Goal: Task Accomplishment & Management: Manage account settings

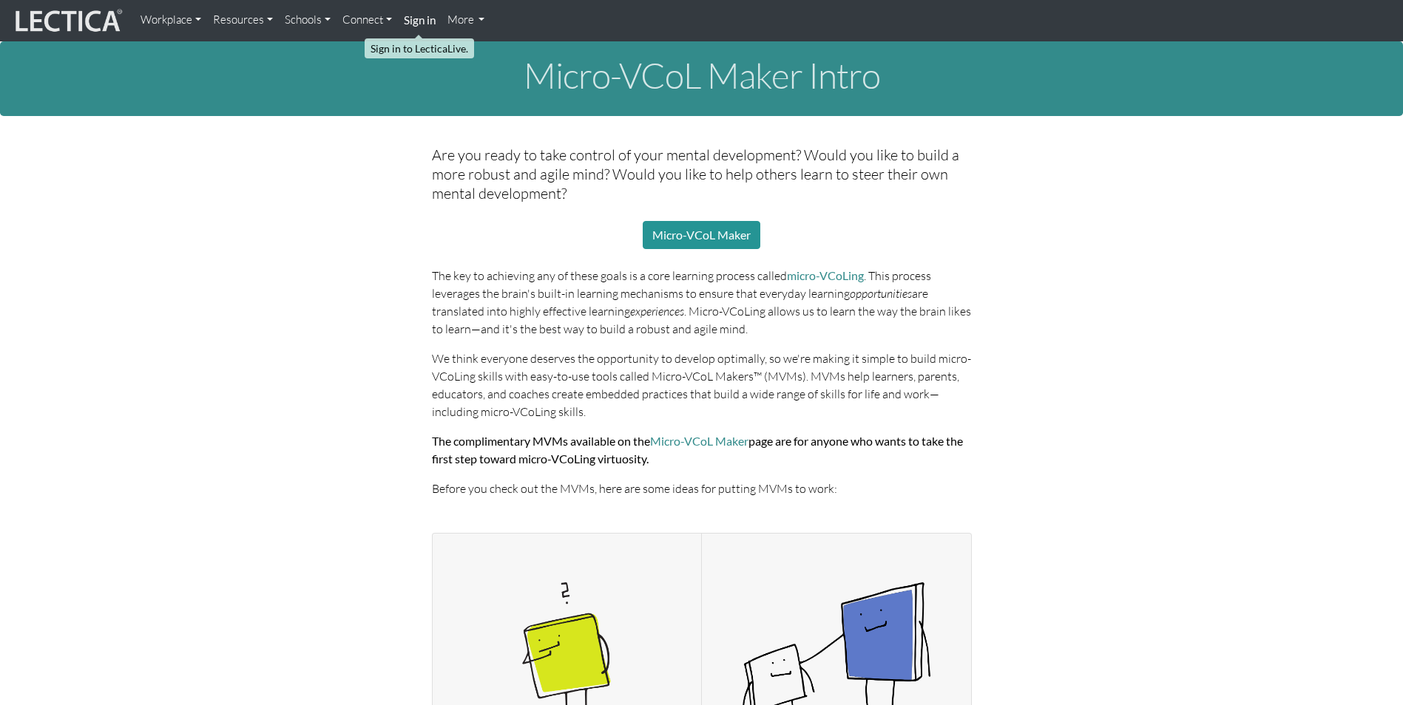
click at [429, 22] on strong "Sign in" at bounding box center [420, 19] width 32 height 13
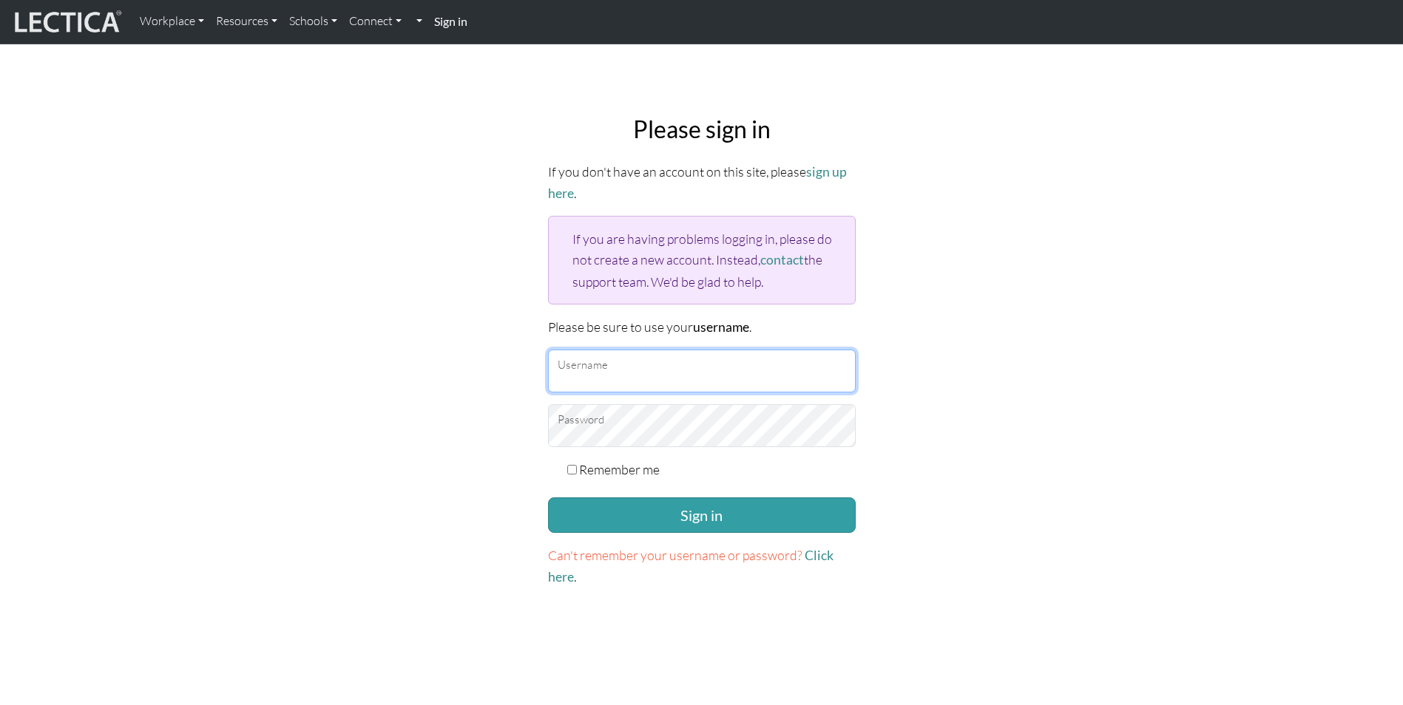
drag, startPoint x: 589, startPoint y: 367, endPoint x: 651, endPoint y: 370, distance: 62.9
click at [589, 367] on input "Username" at bounding box center [702, 371] width 308 height 43
type input "jasonps27@gmail.com"
click at [572, 465] on input "Remember me" at bounding box center [572, 470] width 10 height 10
checkbox input "true"
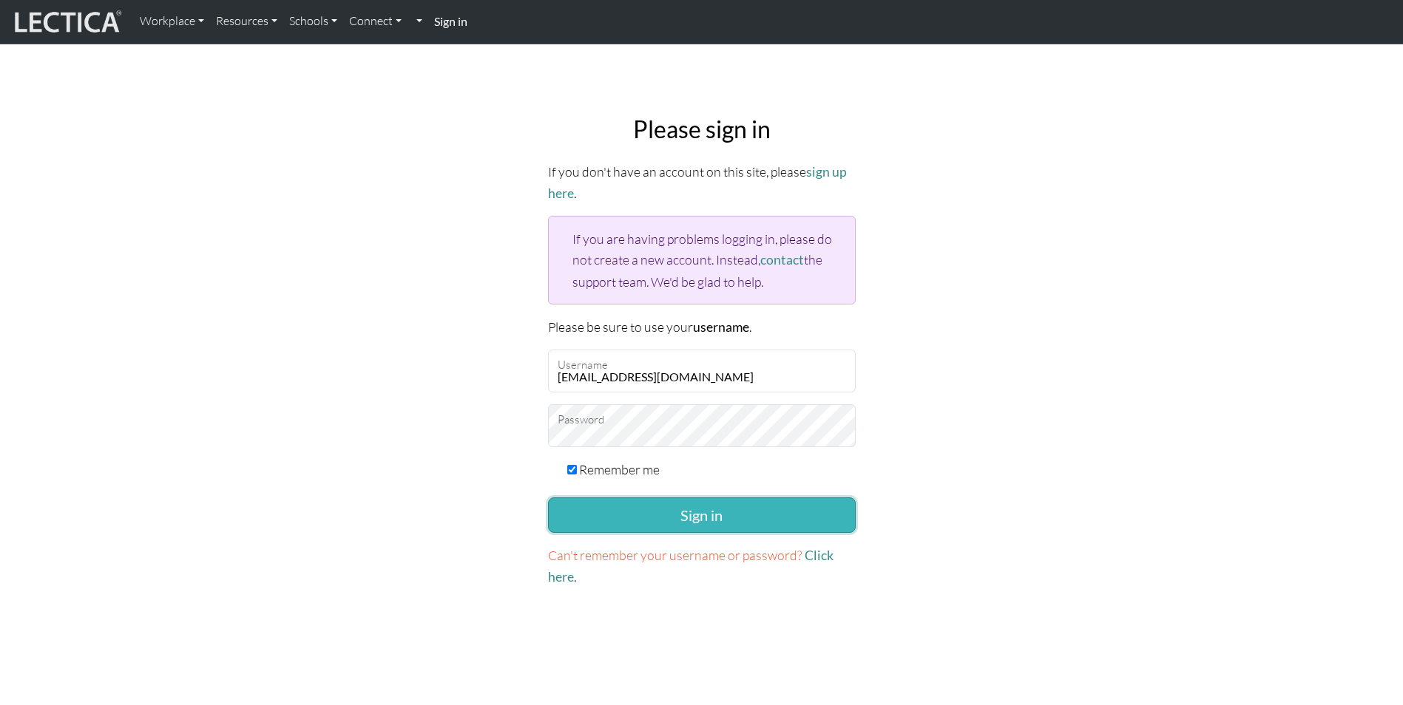
click at [674, 509] on button "Sign in" at bounding box center [702, 515] width 308 height 35
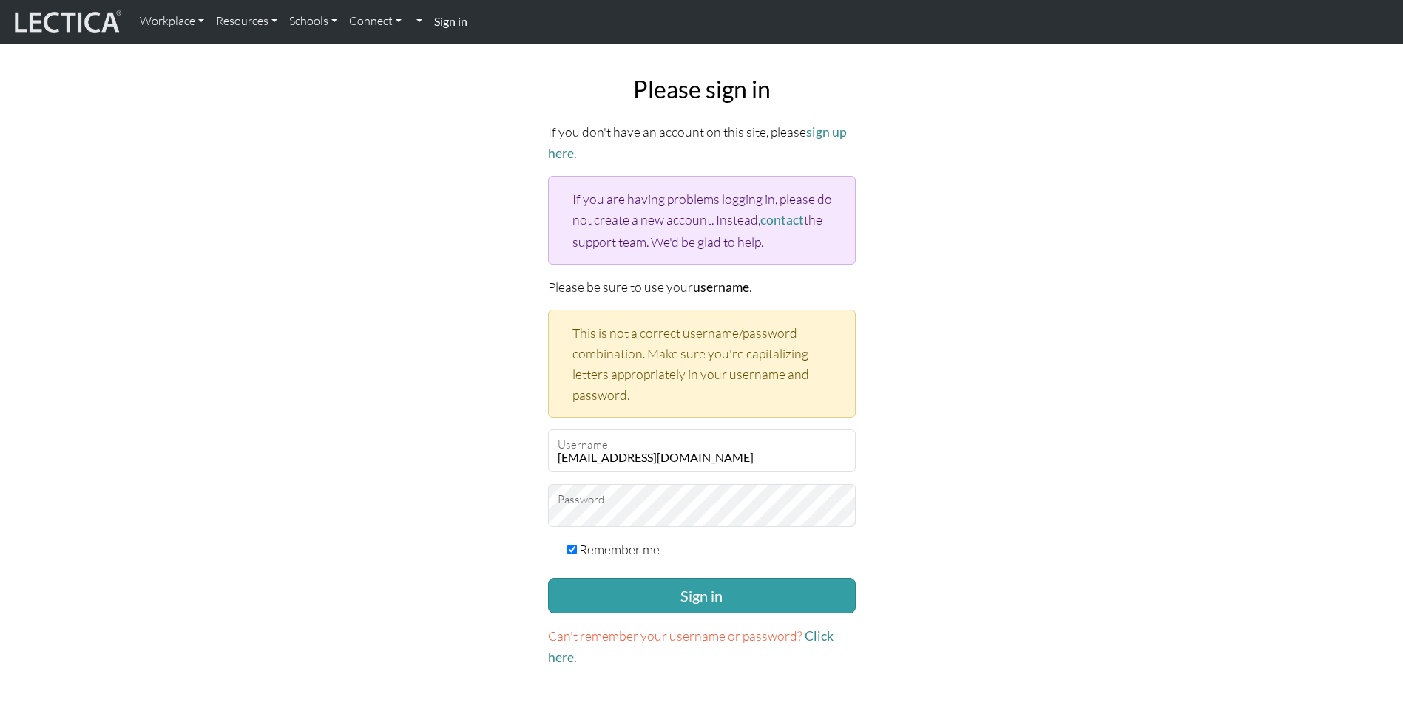
scroll to position [74, 0]
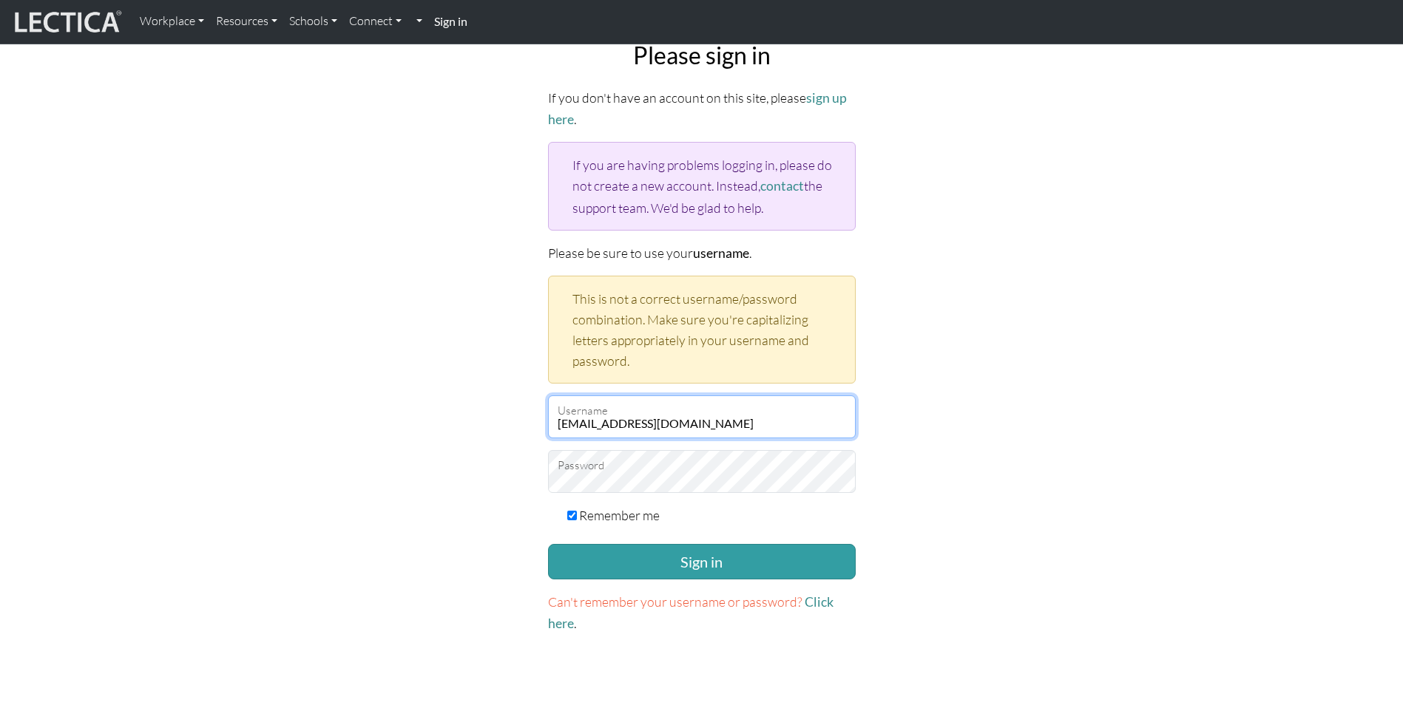
click at [761, 410] on input "jasonps27@gmail.com" at bounding box center [702, 417] width 308 height 43
click at [986, 279] on div "Please sign in If you don't have an account on this site, please sign up here .…" at bounding box center [702, 338] width 976 height 617
drag, startPoint x: 648, startPoint y: 411, endPoint x: 494, endPoint y: 413, distance: 154.5
click at [494, 413] on div "Please sign in If you don't have an account on this site, please sign up here .…" at bounding box center [702, 338] width 976 height 617
type input "[PERSON_NAME][EMAIL_ADDRESS][PERSON_NAME][DOMAIN_NAME]"
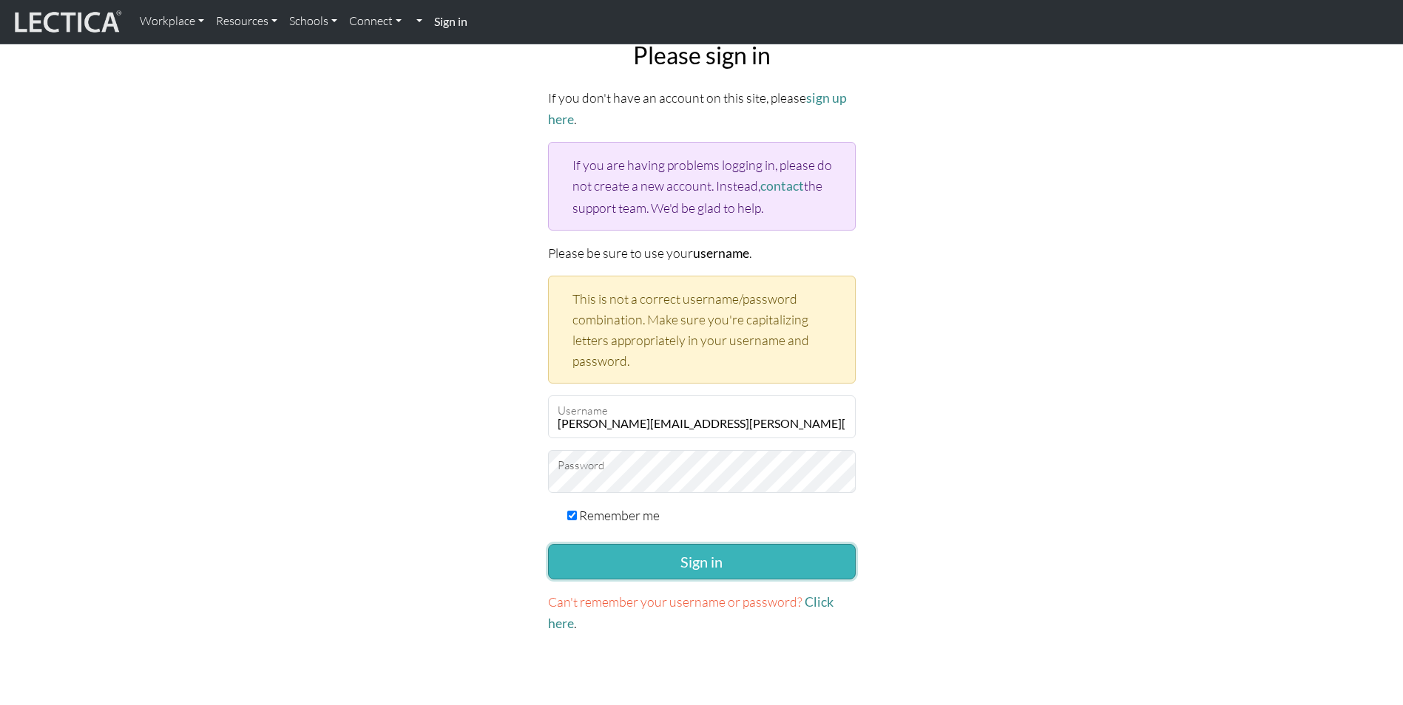
click at [695, 569] on button "Sign in" at bounding box center [702, 561] width 308 height 35
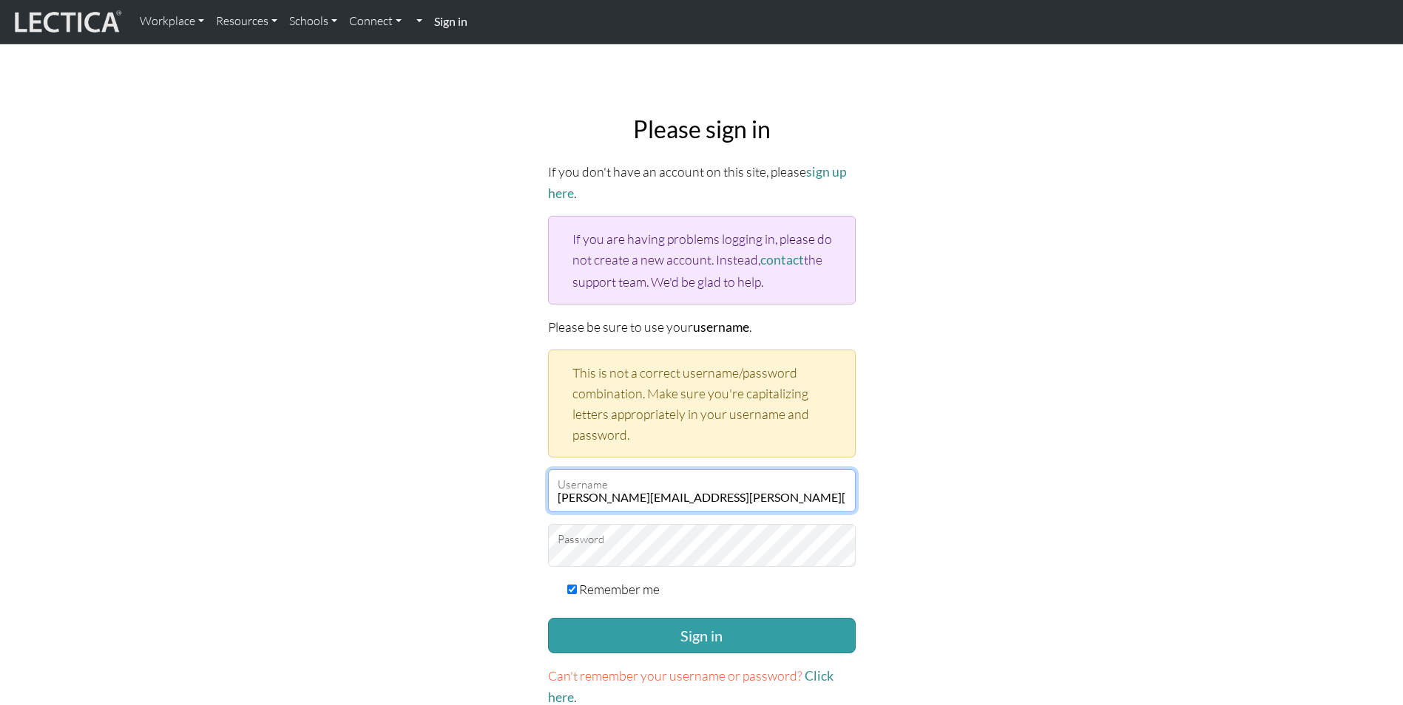
click at [746, 484] on input "jason.smith@penske.com" at bounding box center [702, 490] width 308 height 43
click at [1170, 452] on div "Please sign in If you don't have an account on this site, please sign up here .…" at bounding box center [702, 412] width 976 height 617
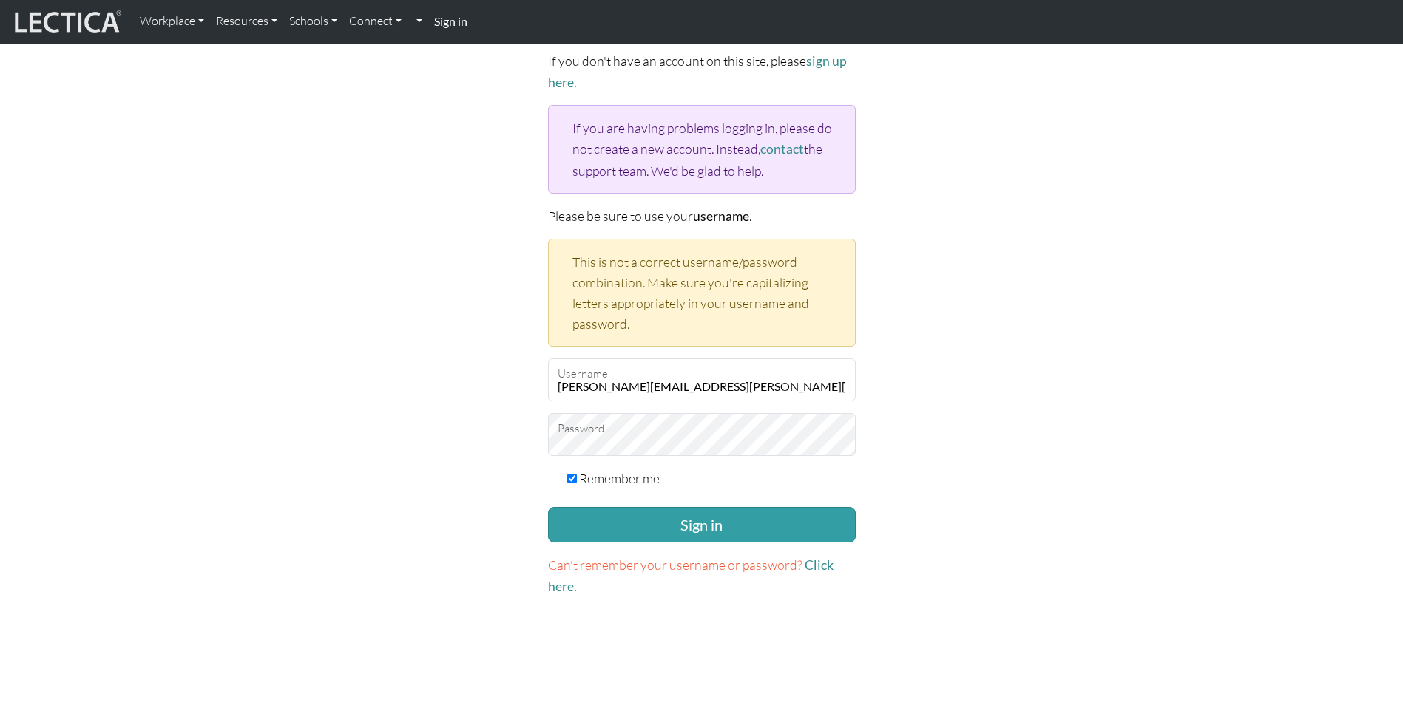
scroll to position [74, 0]
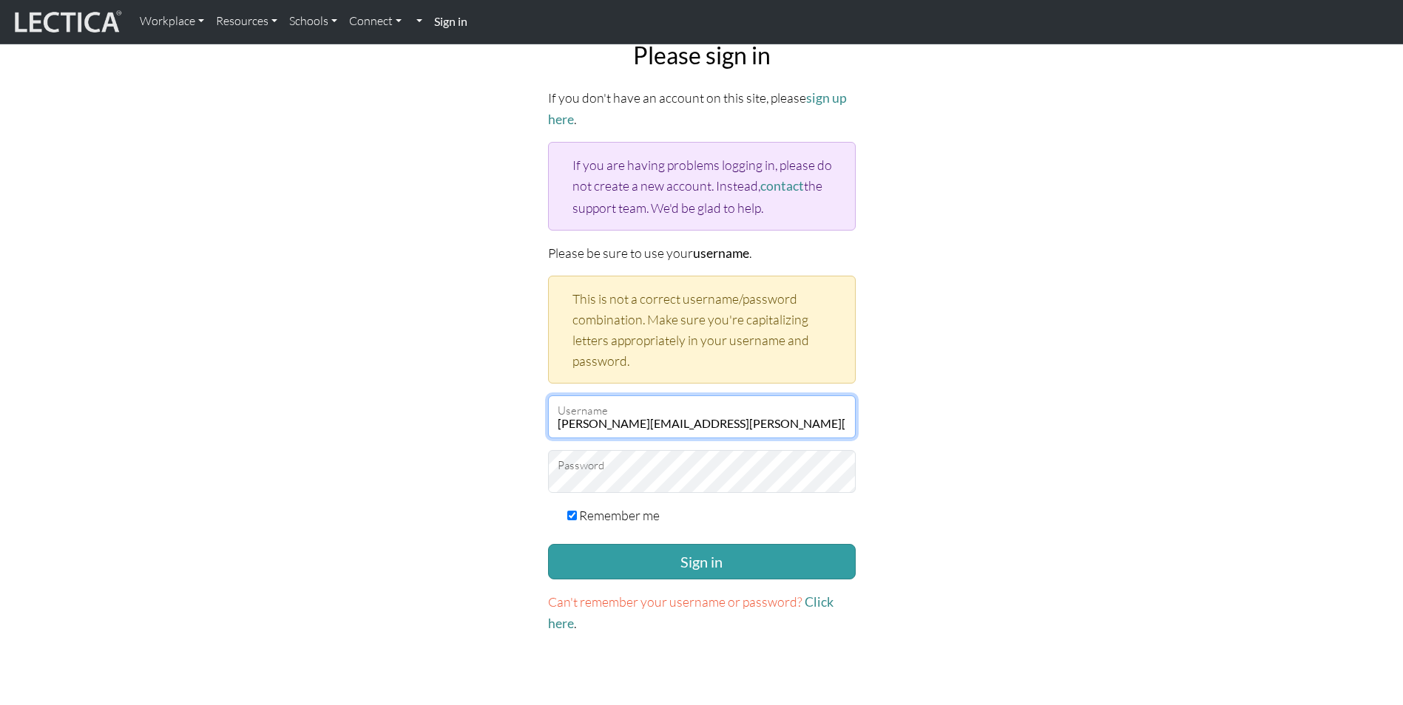
click at [821, 409] on input "jason.smith@penske.com" at bounding box center [702, 417] width 308 height 43
drag, startPoint x: 725, startPoint y: 422, endPoint x: 540, endPoint y: 424, distance: 185.6
click at [540, 424] on div "Please sign in If you don't have an account on this site, please sign up here .…" at bounding box center [701, 338] width 325 height 617
type input "jasonps27"
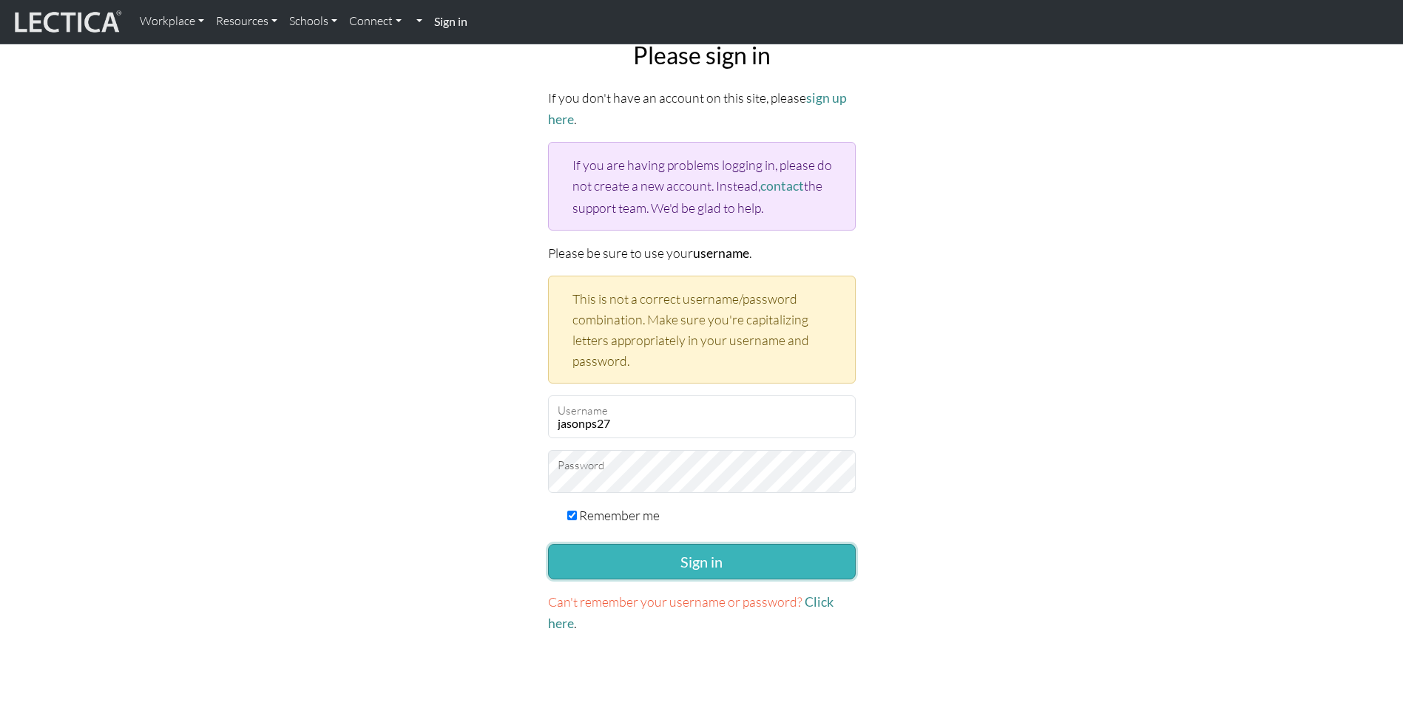
click at [747, 552] on button "Sign in" at bounding box center [702, 561] width 308 height 35
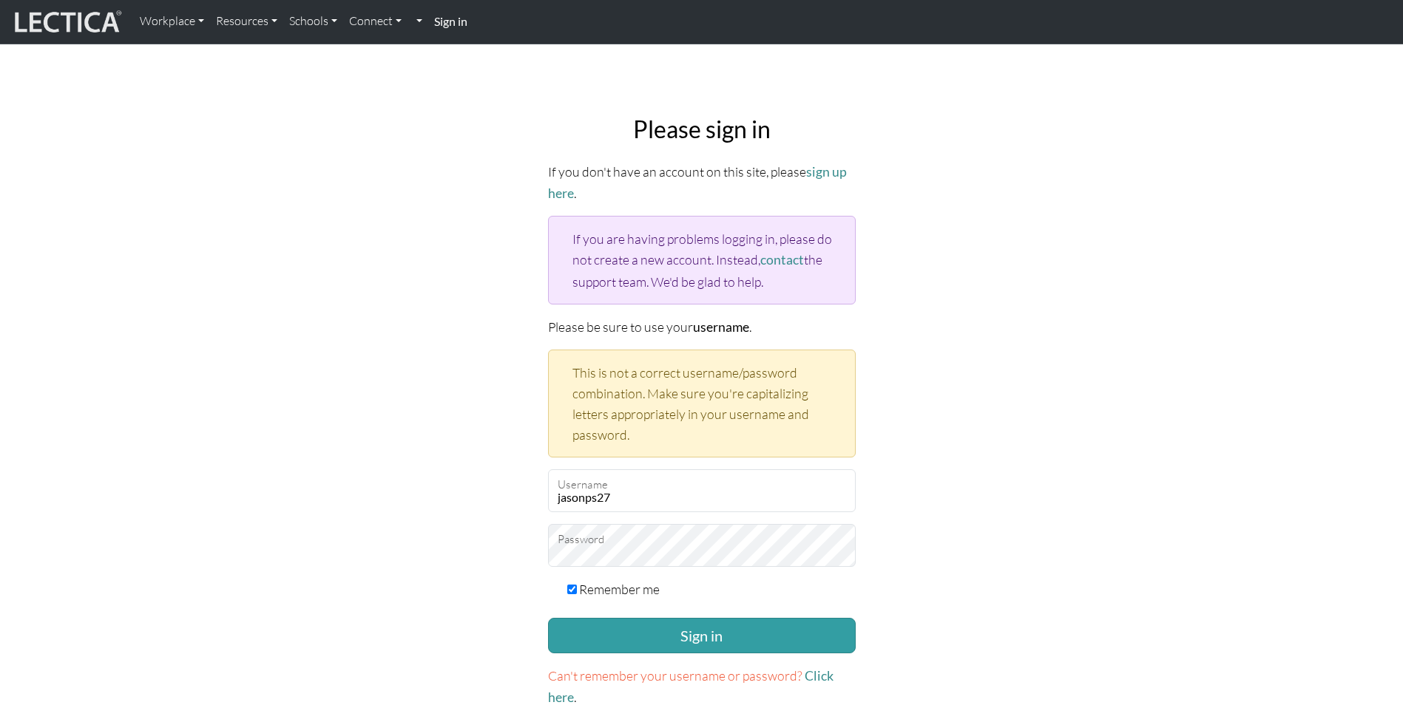
click at [1180, 472] on div "Please sign in If you don't have an account on this site, please sign up here .…" at bounding box center [702, 412] width 976 height 617
